Goal: Task Accomplishment & Management: Use online tool/utility

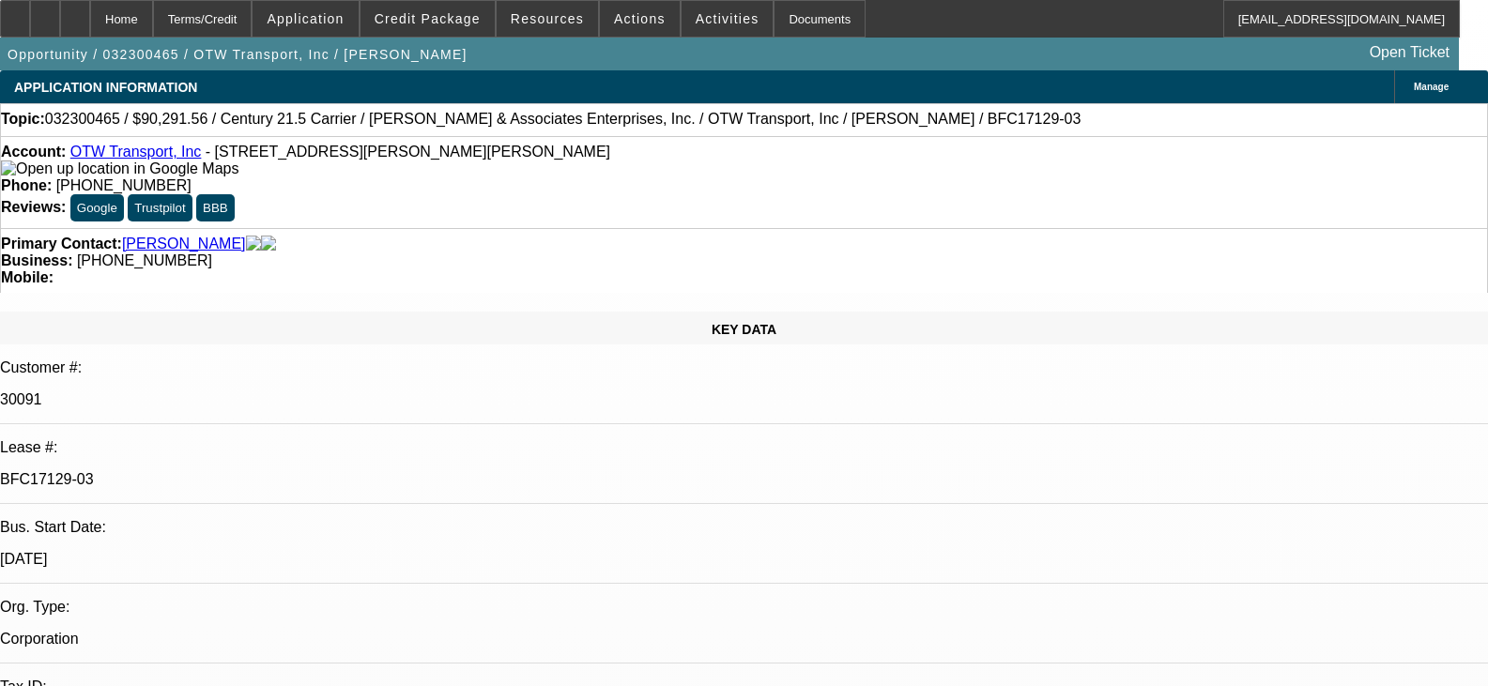
select select "0"
select select "3"
select select "0"
select select "6"
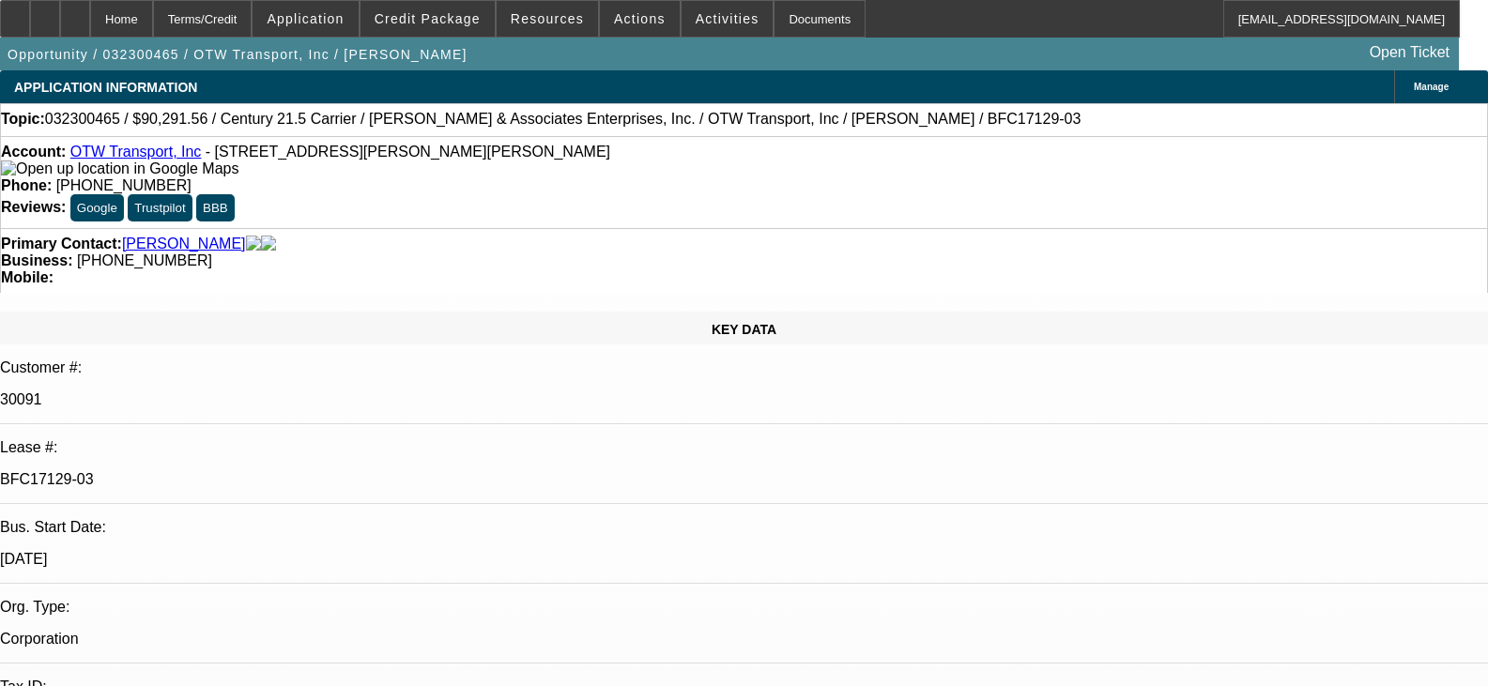
select select "0"
select select "6"
select select "0"
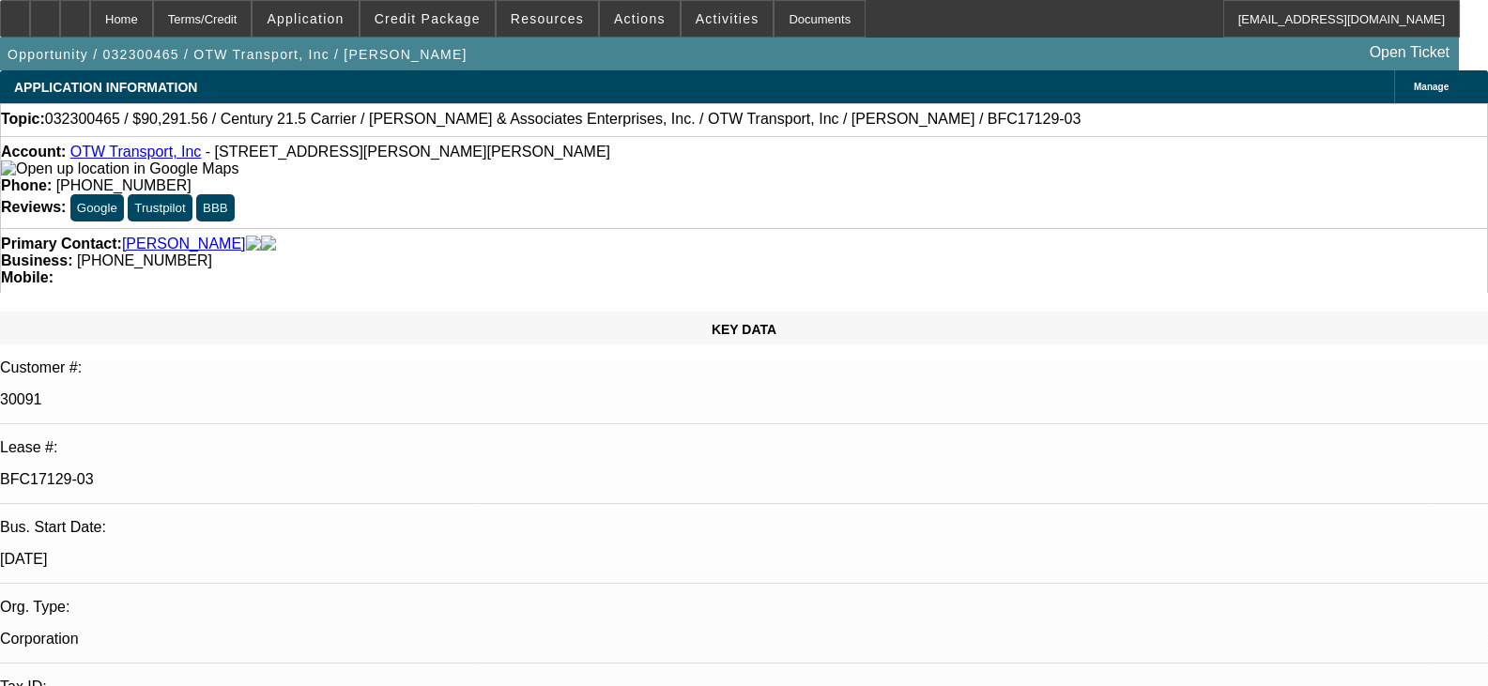
select select "0"
select select "6"
select select "0"
select select "3"
select select "0"
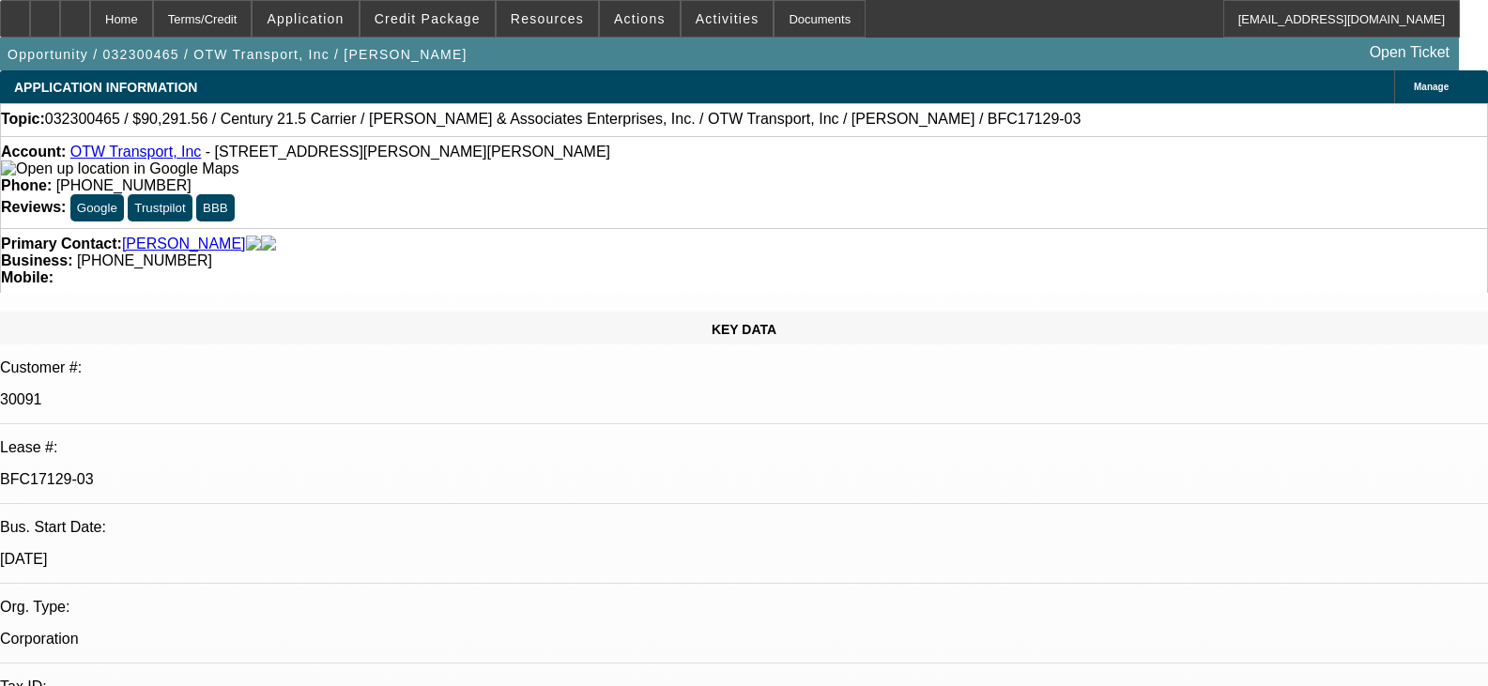
select select "6"
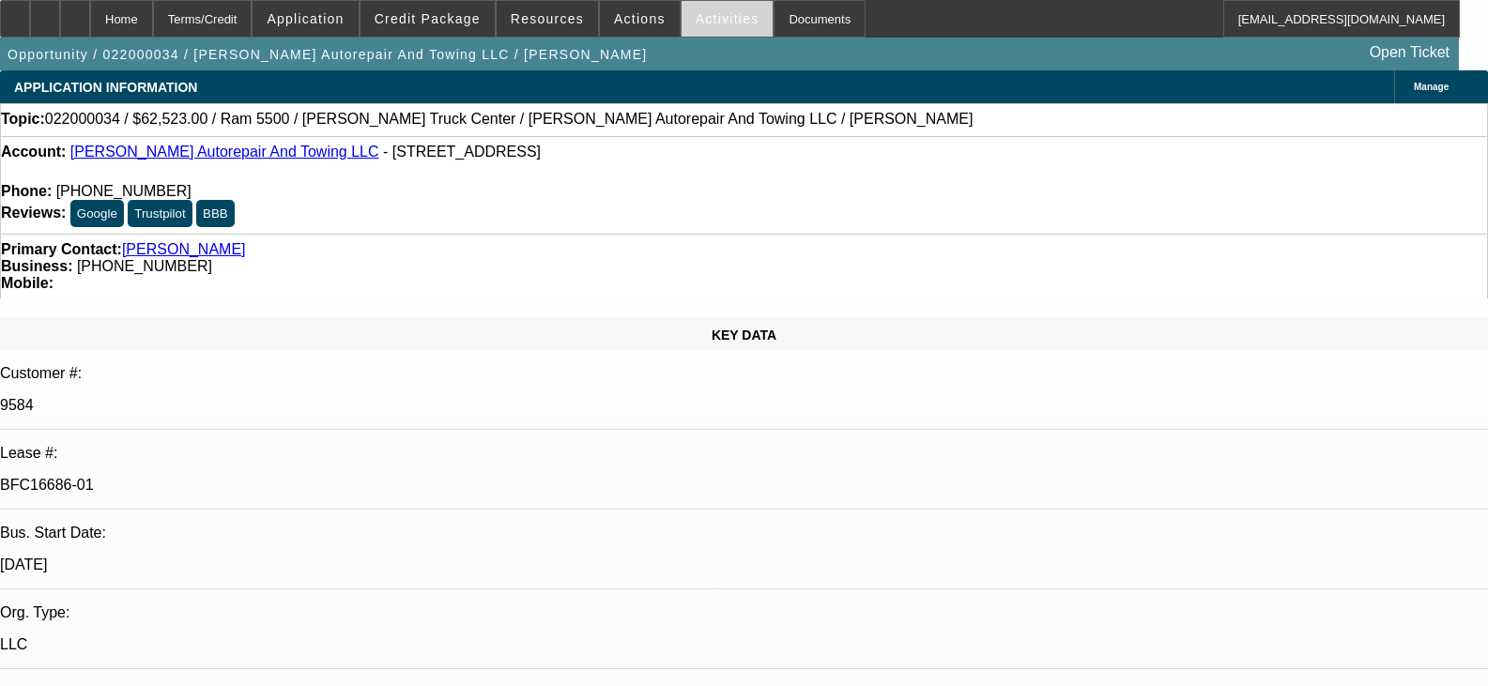
select select "0"
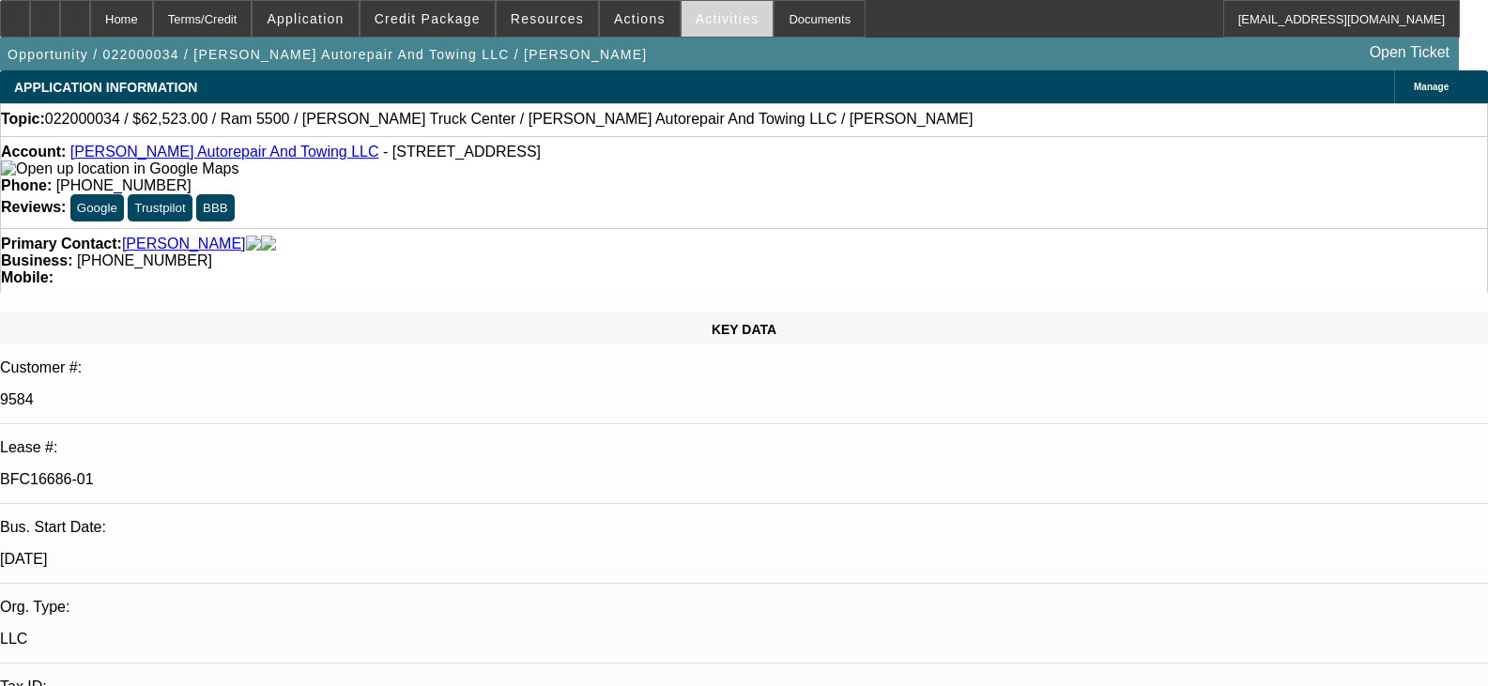
select select "2"
select select "0.1"
select select "0"
select select "2"
select select "0.1"
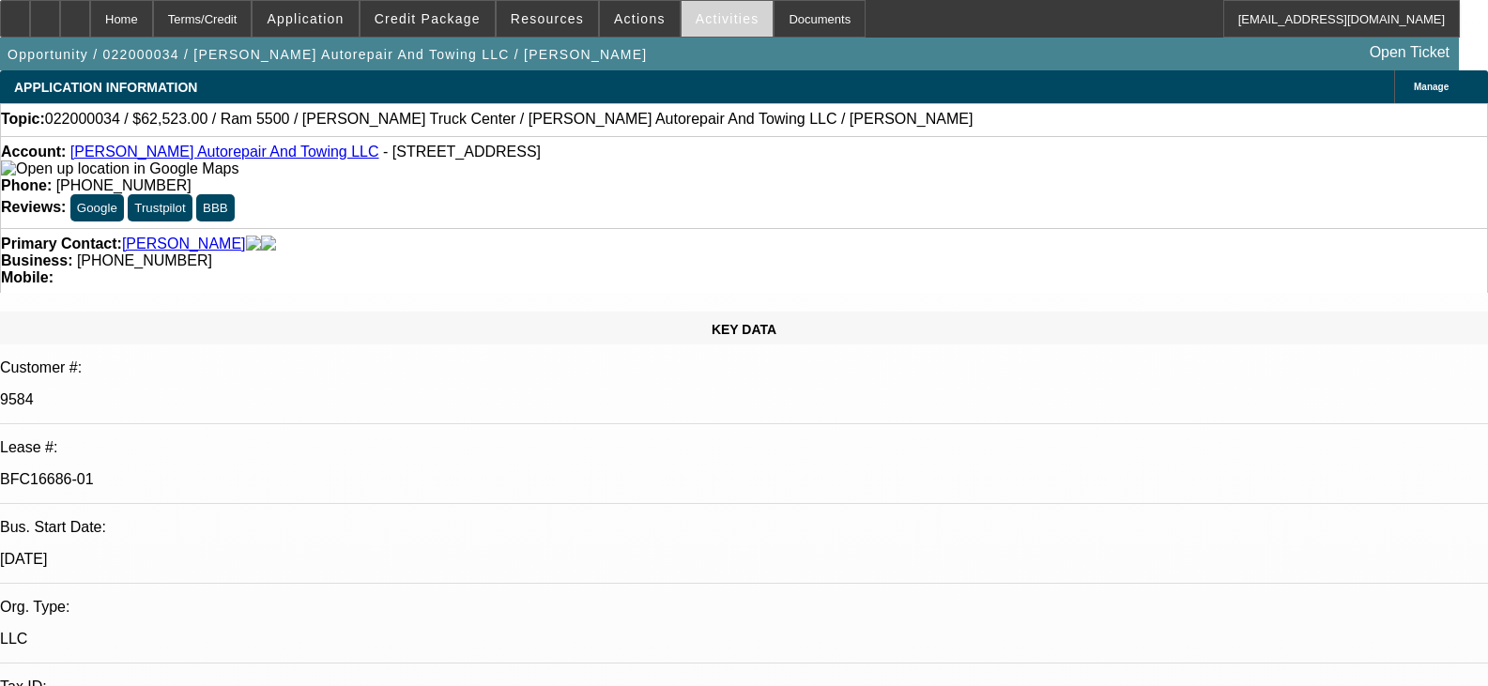
select select "0"
select select "2"
select select "0.1"
select select "0"
select select "2"
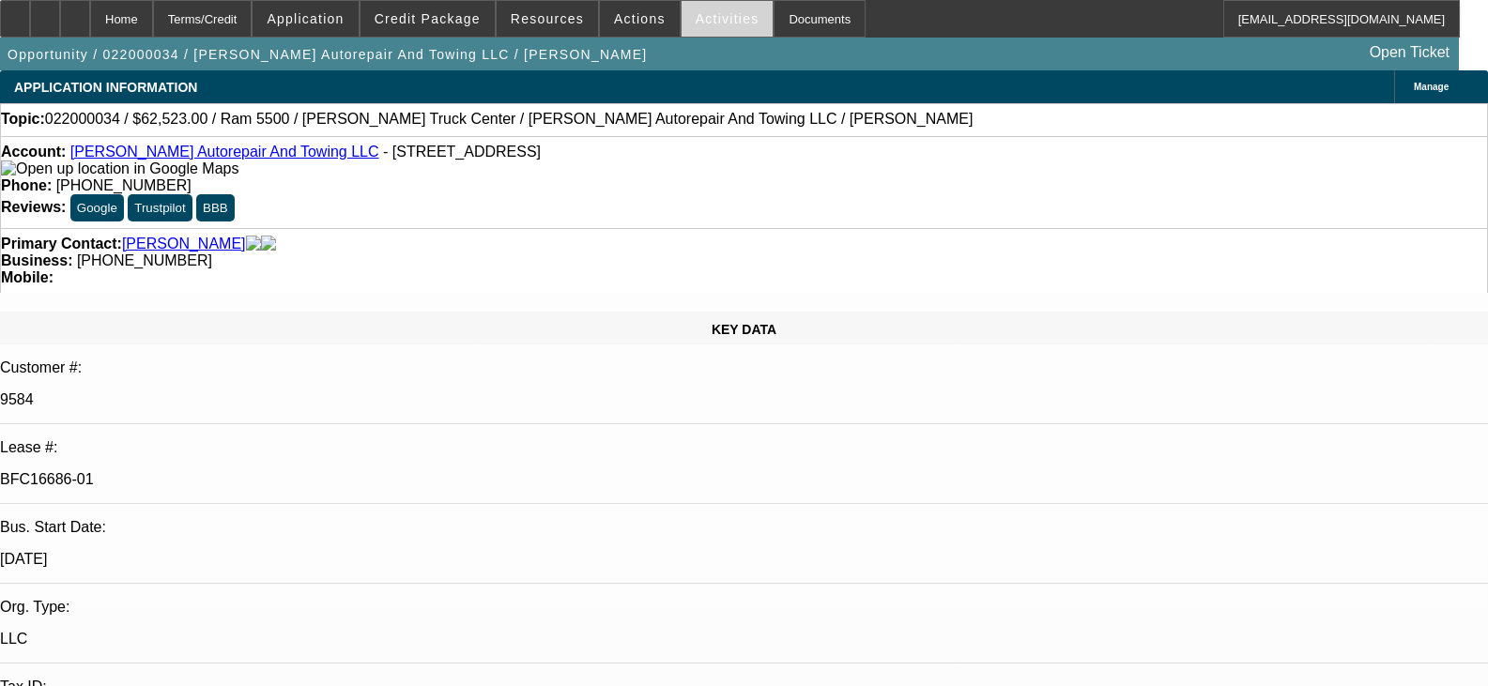
select select "0.1"
select select "1"
select select "2"
select select "4"
select select "1"
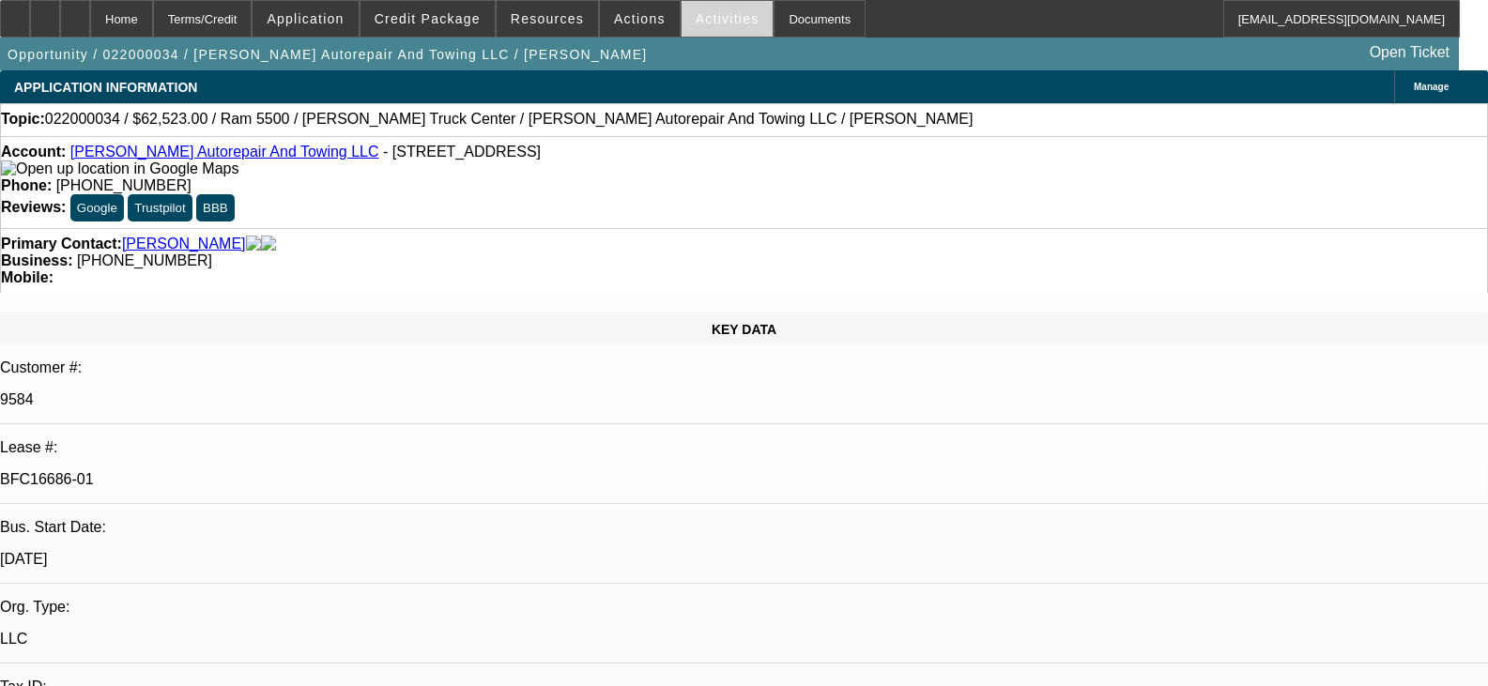
select select "2"
select select "4"
select select "1"
select select "2"
select select "4"
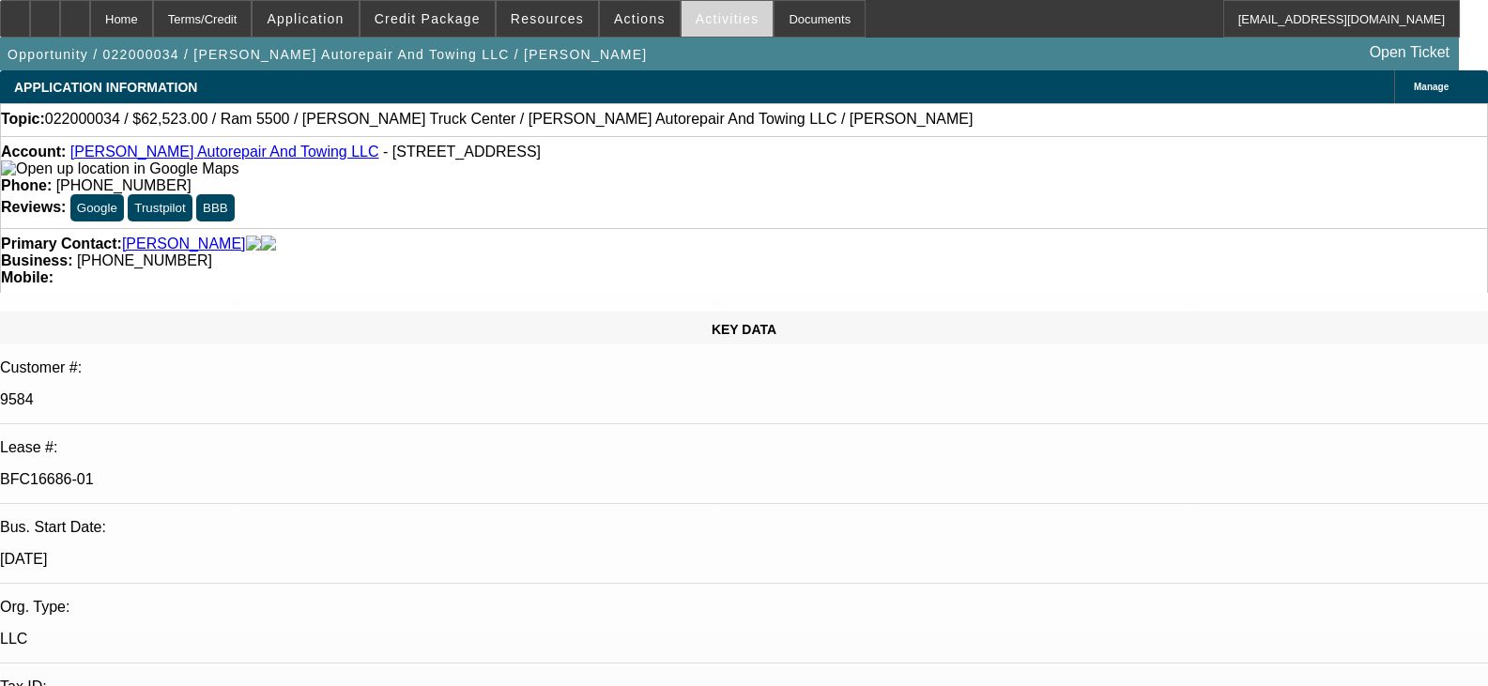
select select "1"
select select "2"
select select "4"
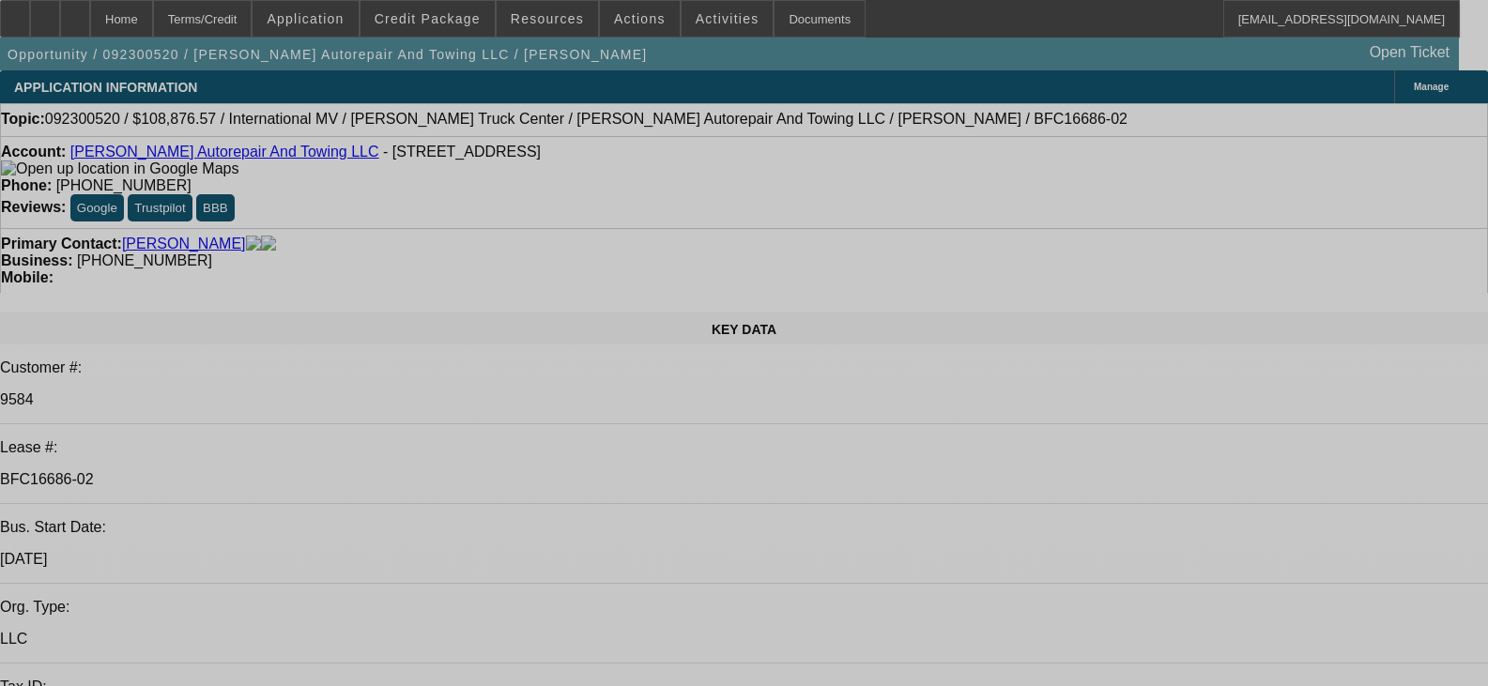
select select "0"
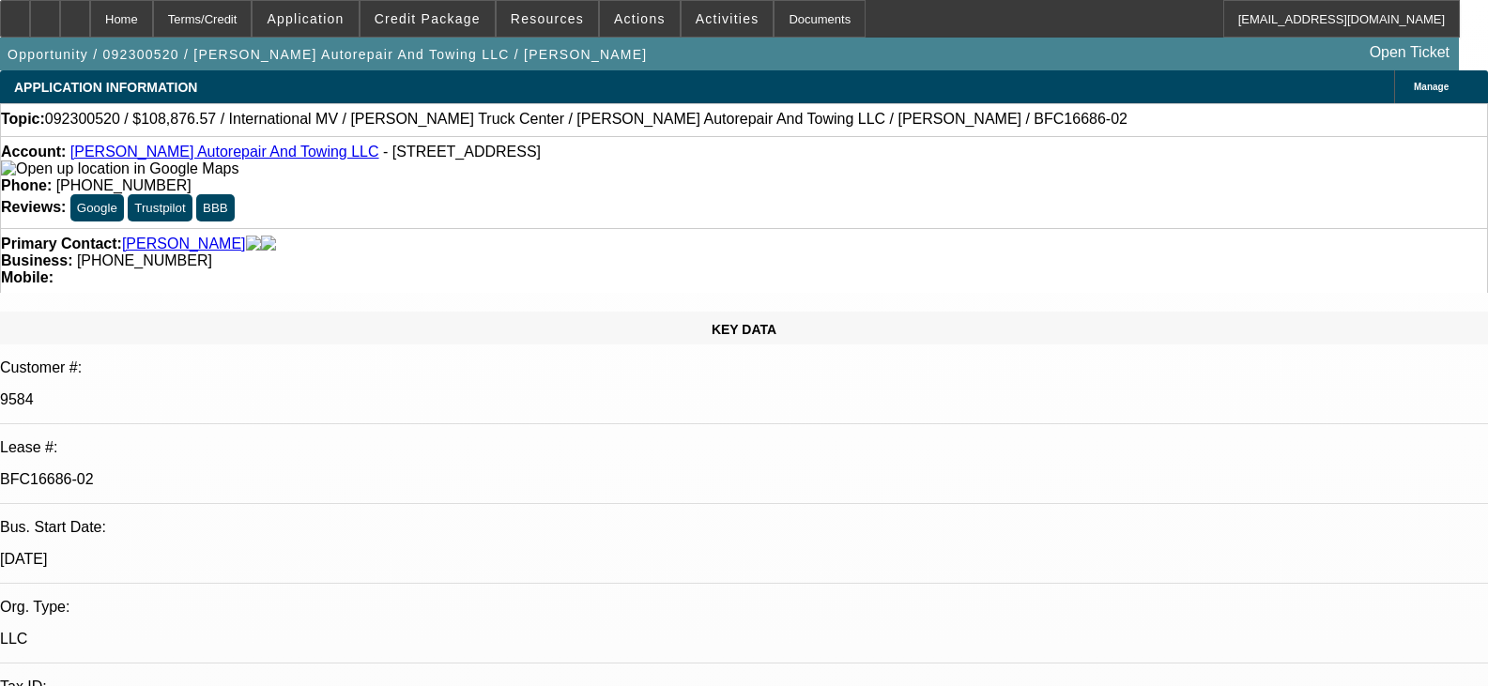
select select "2"
select select "0.1"
select select "4"
select select "0"
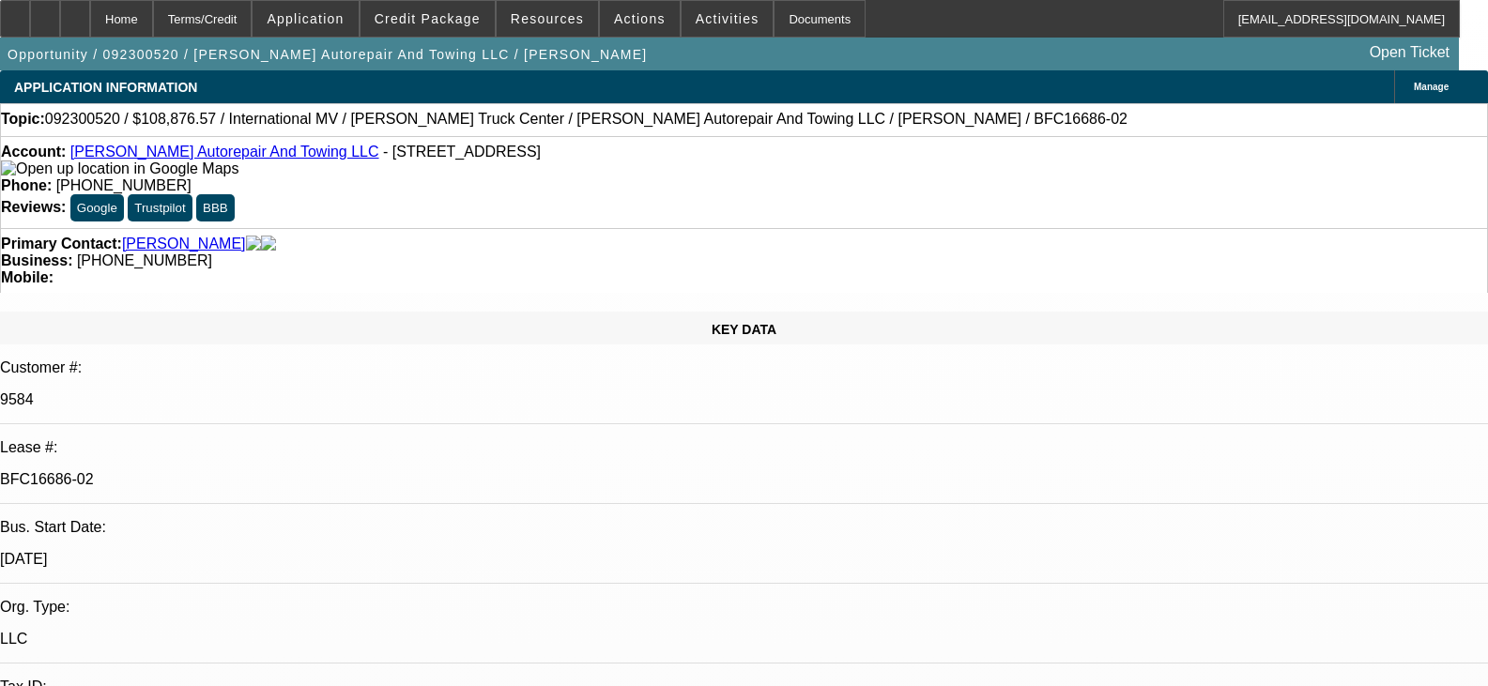
select select "2"
select select "0.1"
select select "4"
select select "0"
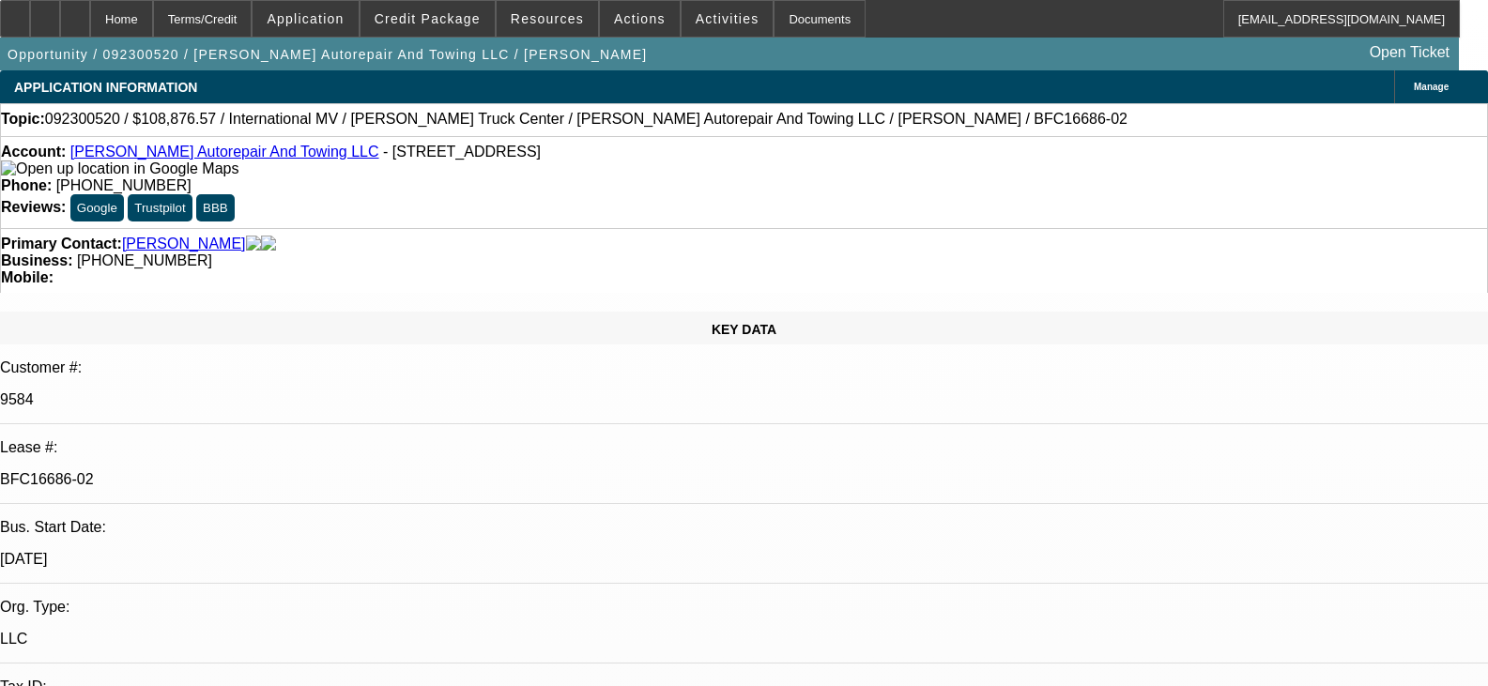
select select "2"
select select "0.1"
select select "4"
select select "0"
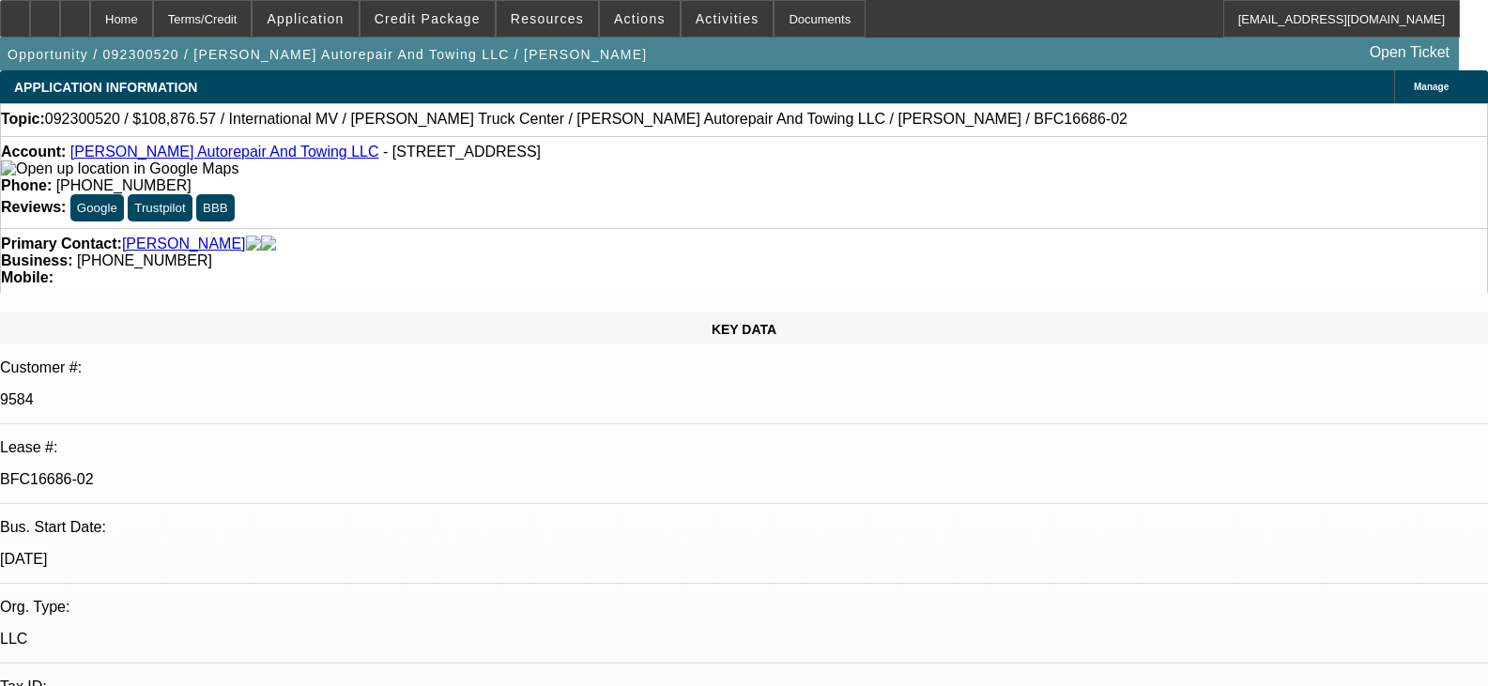
select select "2"
select select "0.1"
select select "4"
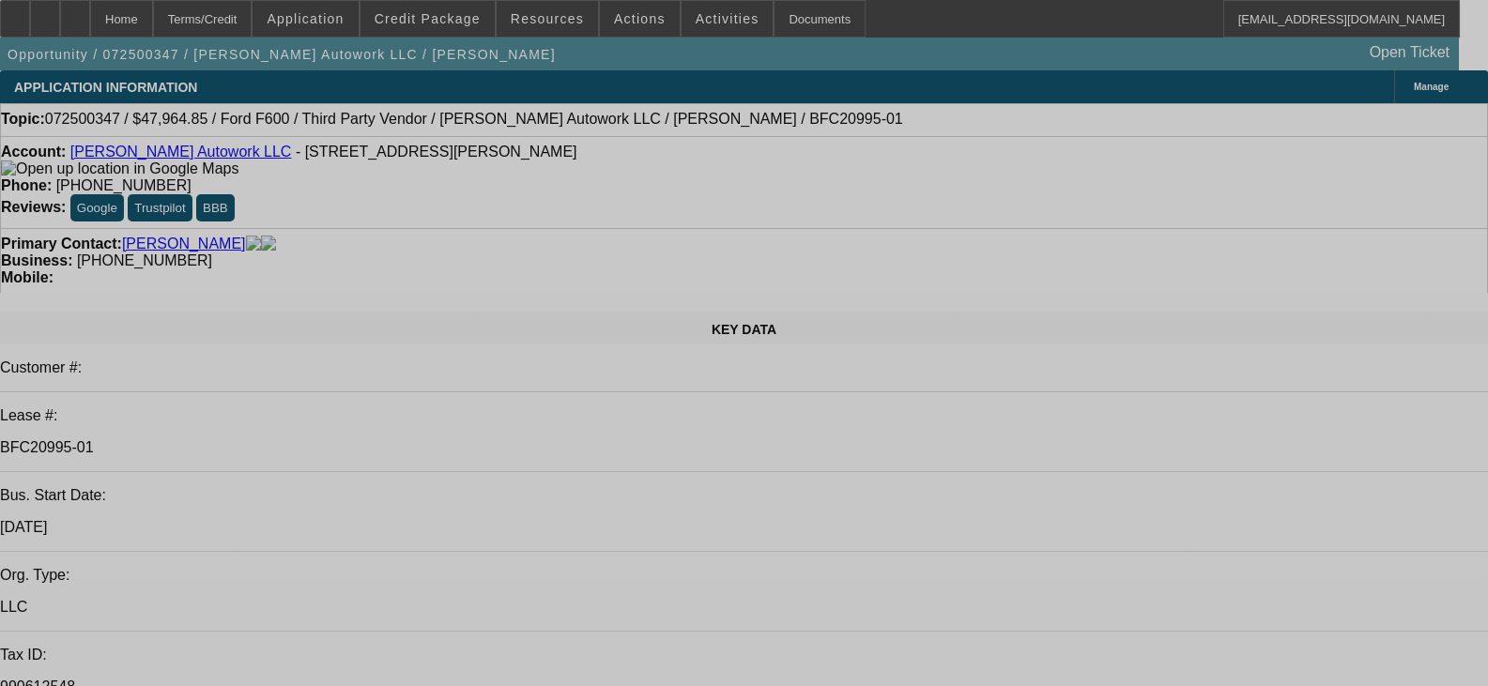
select select "0"
select select "2"
select select "0"
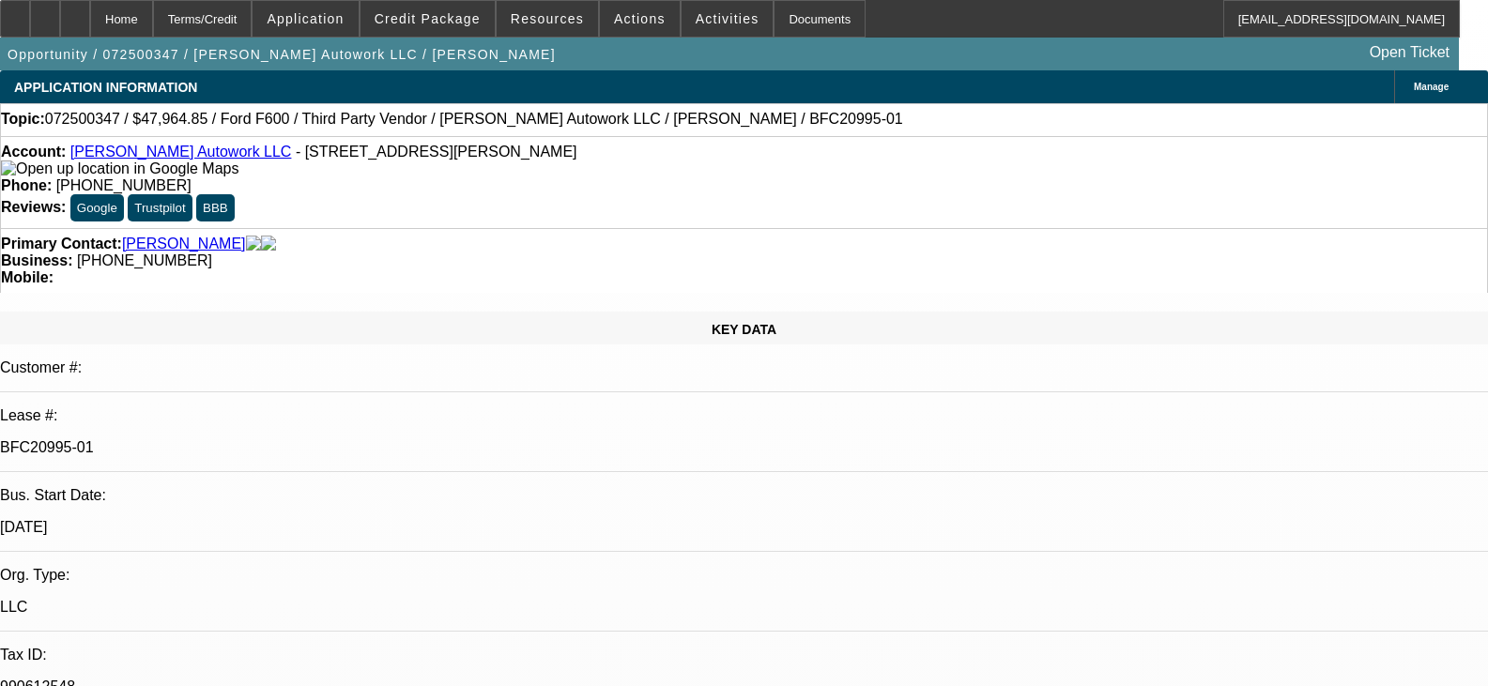
select select "6"
select select "0"
select select "2"
select select "0.1"
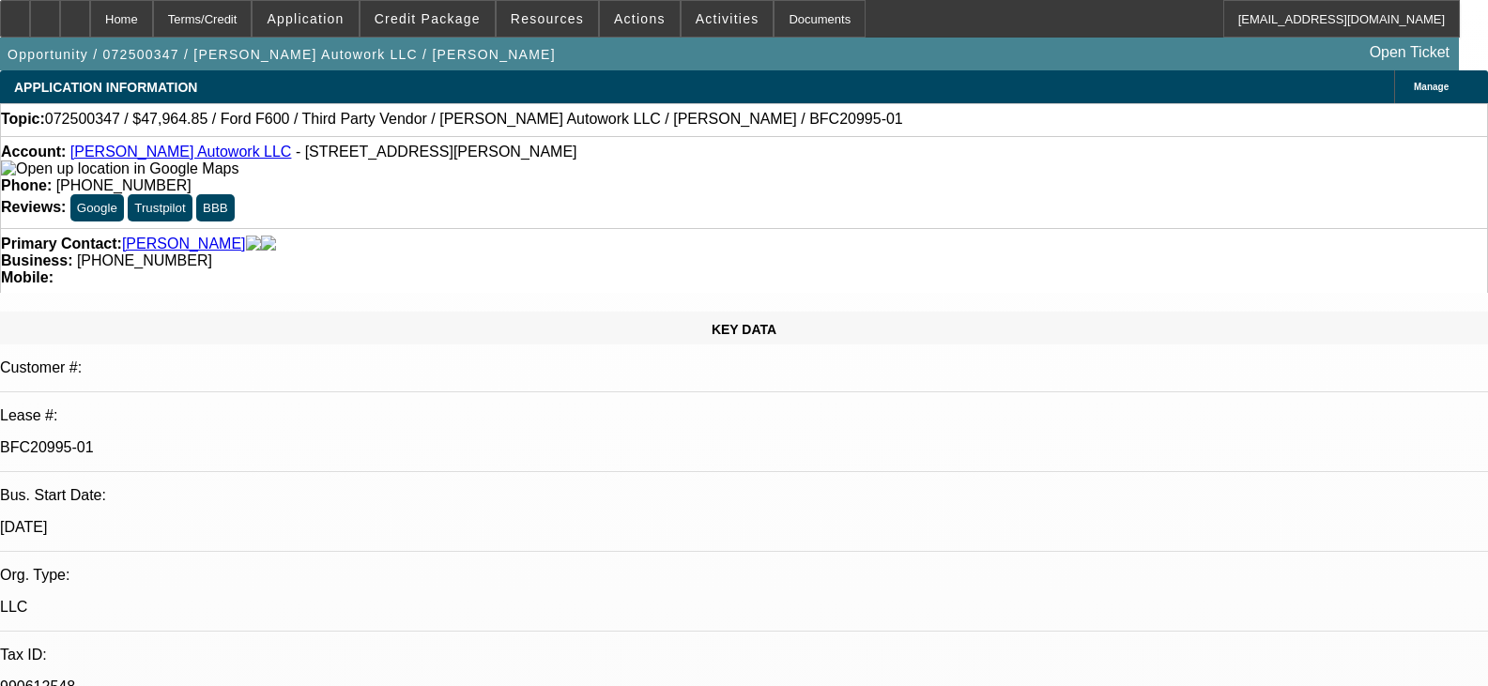
select select "4"
select select "0"
select select "2"
select select "0"
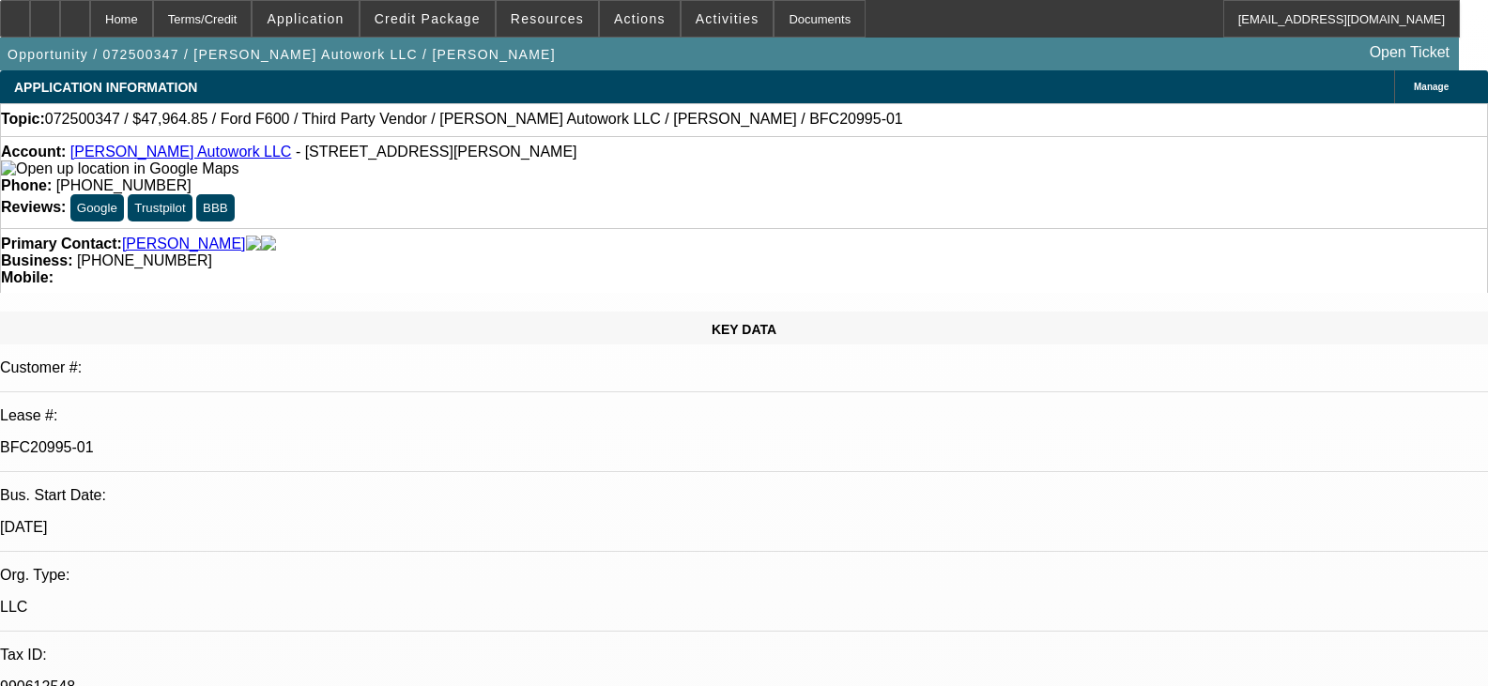
select select "6"
select select "0"
select select "2"
select select "0.1"
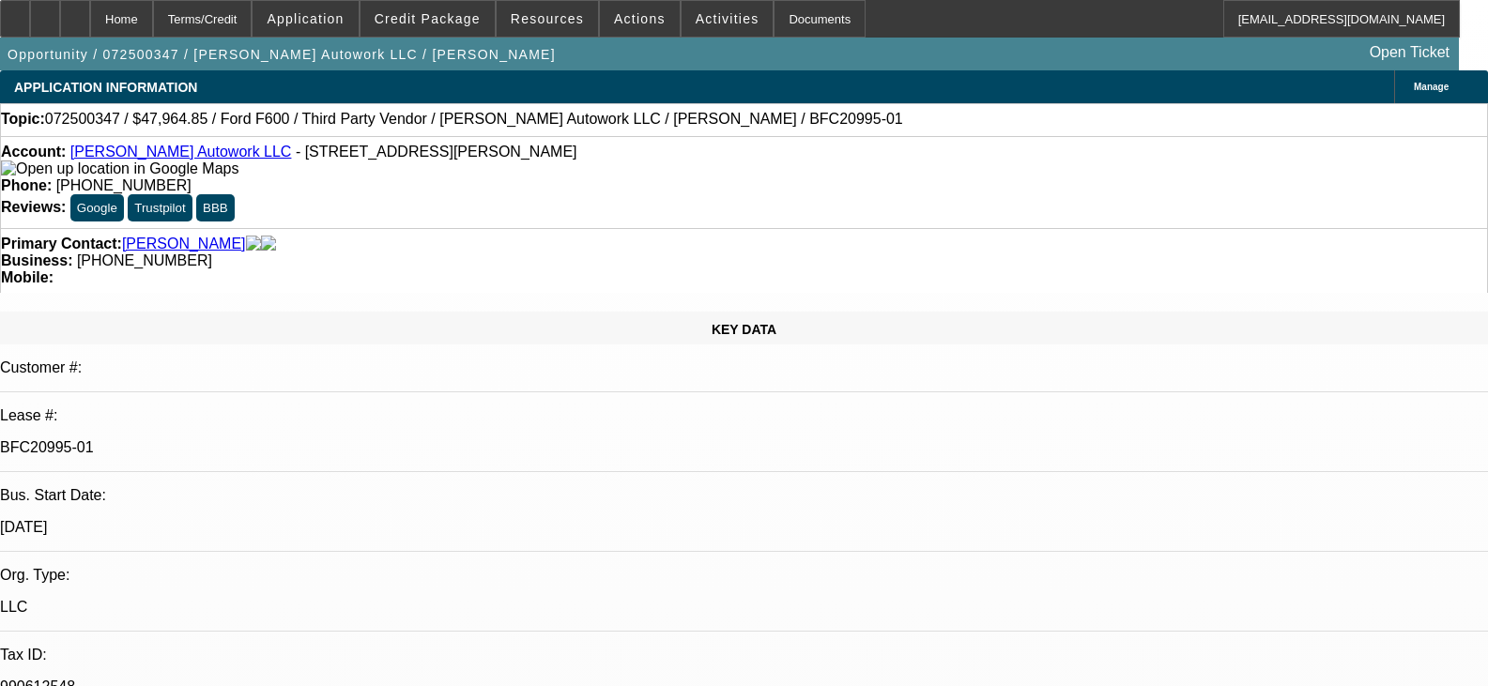
select select "4"
click at [168, 160] on link "Jaimes Autowork LLC" at bounding box center [181, 152] width 222 height 16
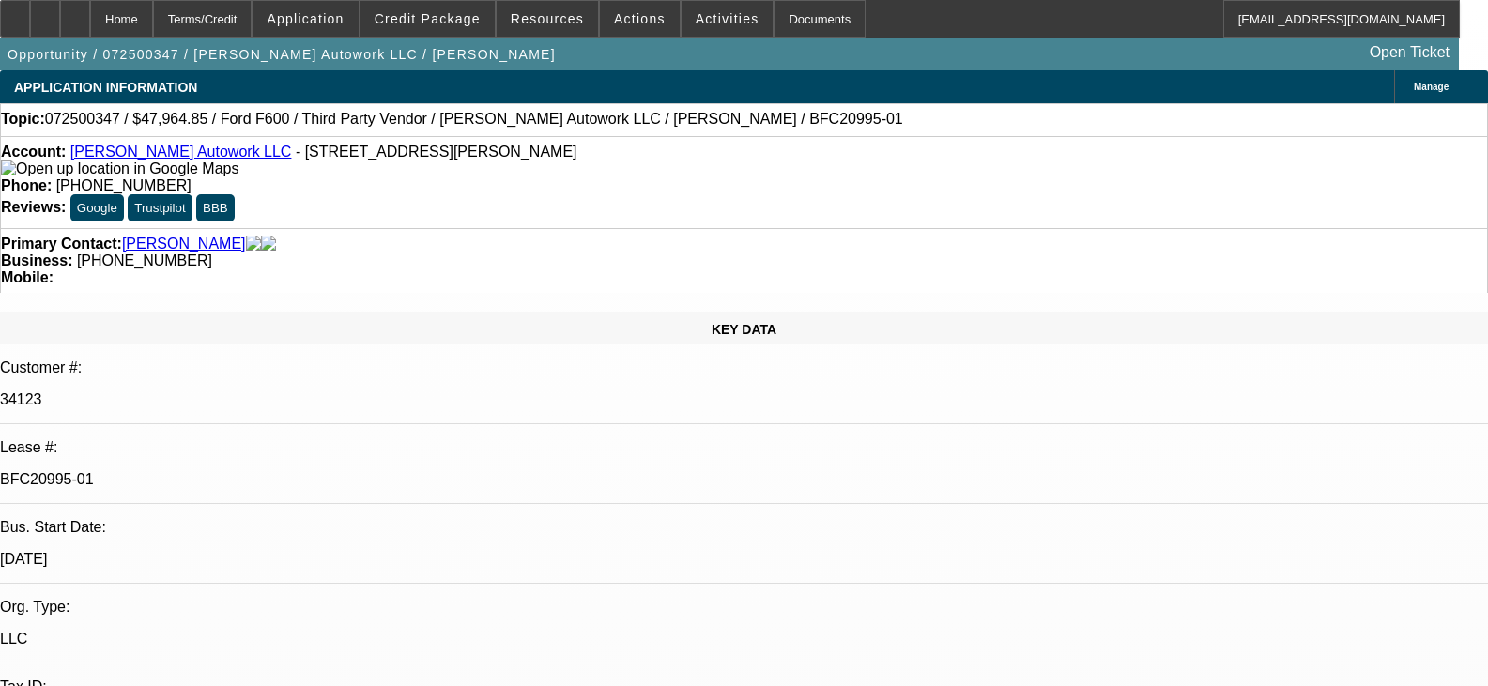
select select "0"
select select "2"
select select "0"
select select "6"
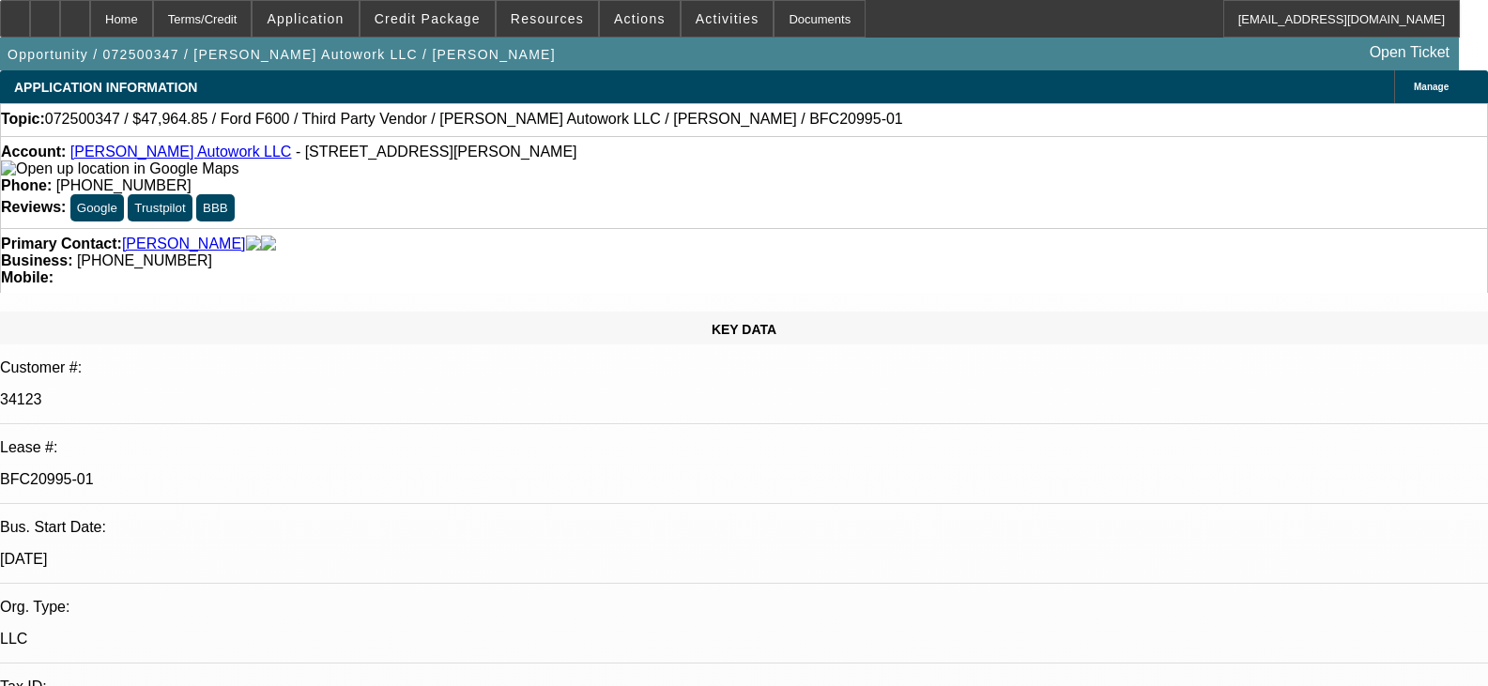
select select "0"
select select "2"
select select "0.1"
select select "4"
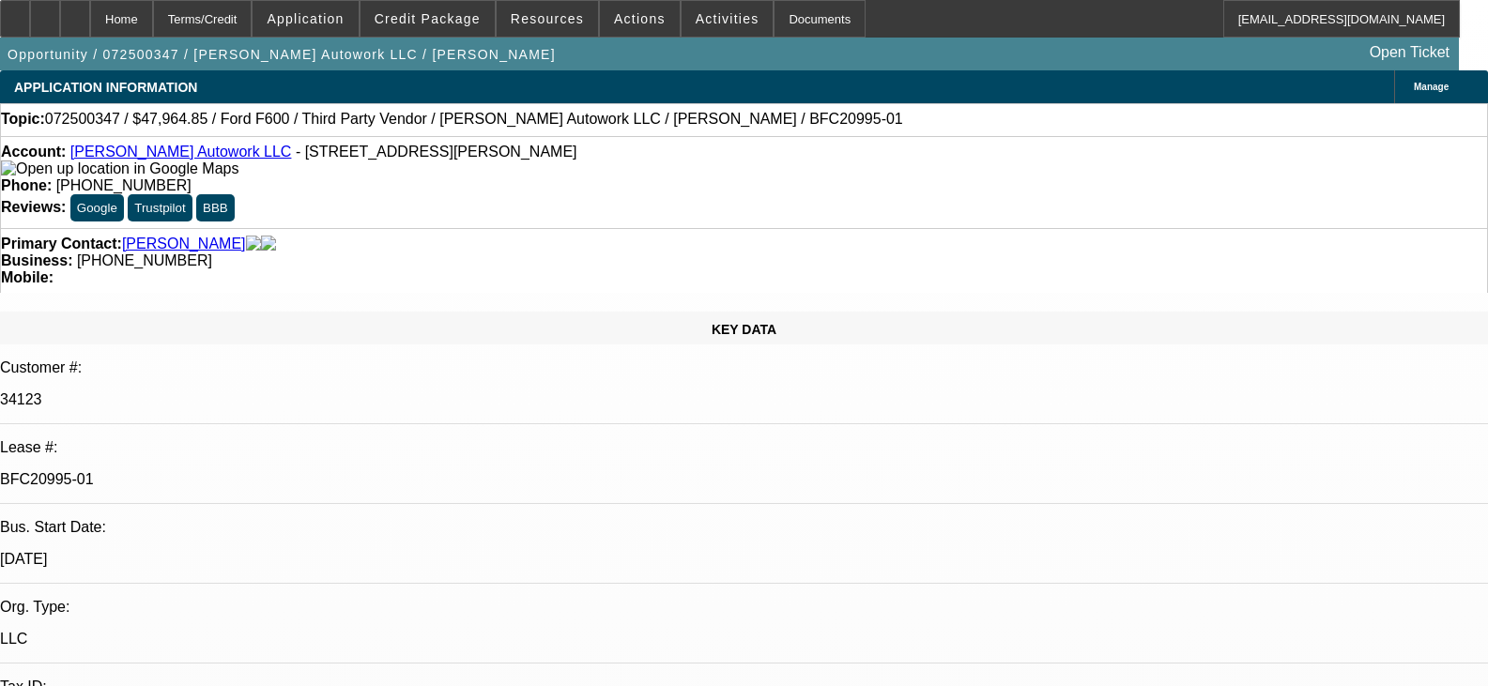
select select "0"
select select "2"
select select "0"
select select "6"
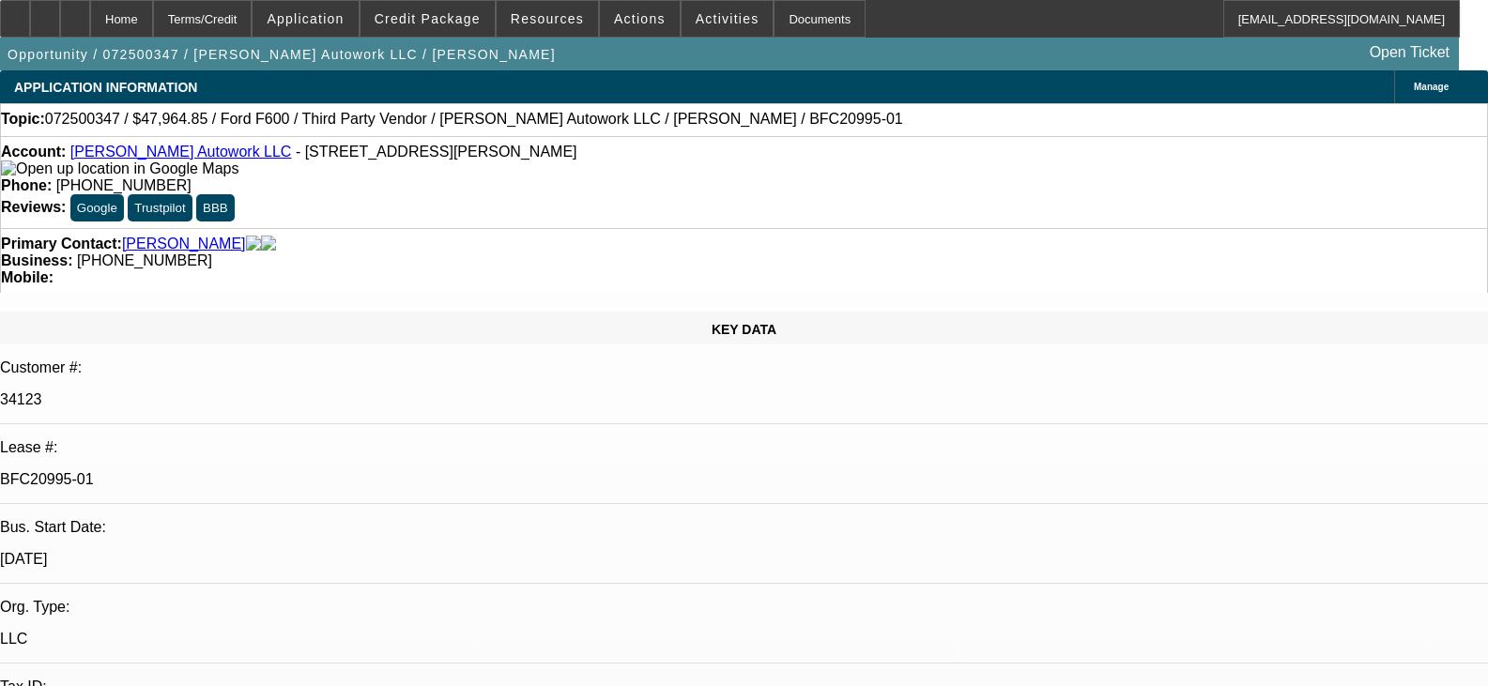
select select "0"
select select "2"
select select "0.1"
select select "4"
